Goal: Transaction & Acquisition: Purchase product/service

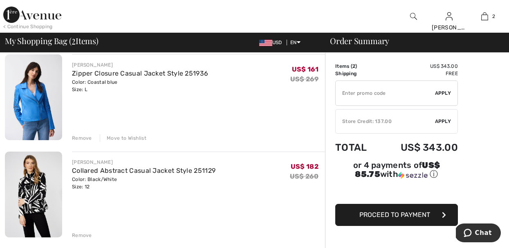
click at [383, 97] on input "TEXT" at bounding box center [385, 93] width 99 height 25
click at [387, 98] on input "TEXT" at bounding box center [385, 93] width 99 height 25
click at [445, 94] on span "Apply" at bounding box center [443, 93] width 16 height 7
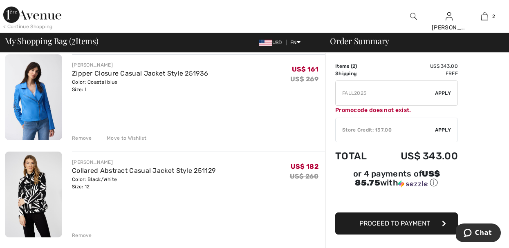
click at [382, 94] on input "TEXT" at bounding box center [385, 93] width 99 height 25
type input "F"
click at [444, 91] on span "Apply" at bounding box center [443, 93] width 16 height 7
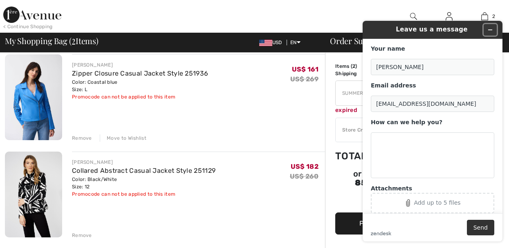
click at [490, 29] on icon "Minimize widget" at bounding box center [490, 30] width 6 height 6
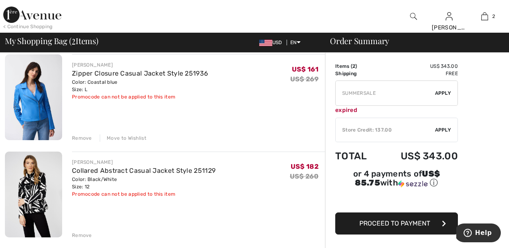
click at [376, 94] on input "TEXT" at bounding box center [385, 93] width 99 height 25
click at [390, 93] on input "TEXT" at bounding box center [385, 93] width 99 height 25
type input "S"
type input "EXTRA15"
click at [446, 92] on span "Apply" at bounding box center [443, 93] width 16 height 7
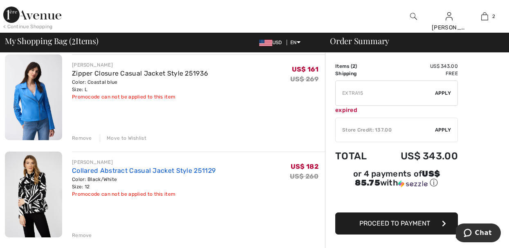
click at [171, 172] on link "Collared Abstract Casual Jacket Style 251129" at bounding box center [144, 171] width 144 height 8
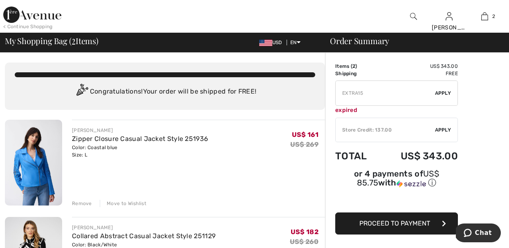
click at [126, 201] on div "Move to Wishlist" at bounding box center [123, 203] width 47 height 7
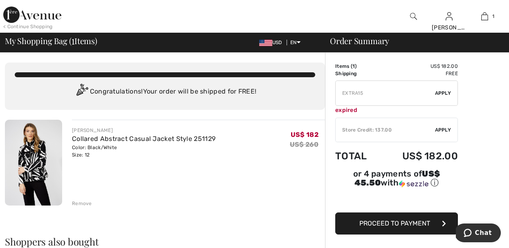
click at [354, 94] on input "TEXT" at bounding box center [385, 93] width 99 height 25
click at [354, 95] on input "TEXT" at bounding box center [385, 93] width 99 height 25
click at [373, 93] on input "TEXT" at bounding box center [385, 93] width 99 height 25
type input "E"
click at [445, 93] on span "Apply" at bounding box center [443, 93] width 16 height 7
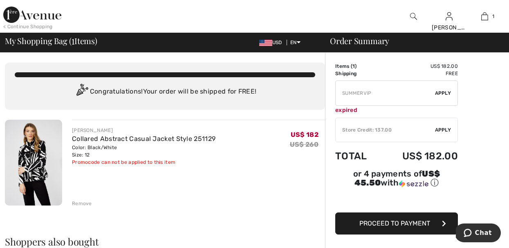
click at [381, 93] on input "TEXT" at bounding box center [385, 93] width 99 height 25
type input "SUMMERSALE"
click at [443, 94] on span "Apply" at bounding box center [443, 93] width 16 height 7
